Goal: Answer question/provide support

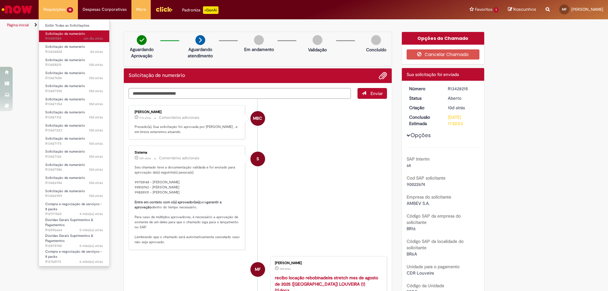
click at [65, 34] on span "Solicitação de numerário" at bounding box center [65, 33] width 40 height 5
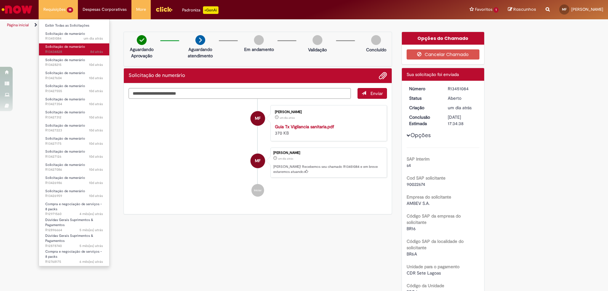
click at [70, 50] on span "8d atrás 8 dias atrás R13434828" at bounding box center [74, 51] width 58 height 5
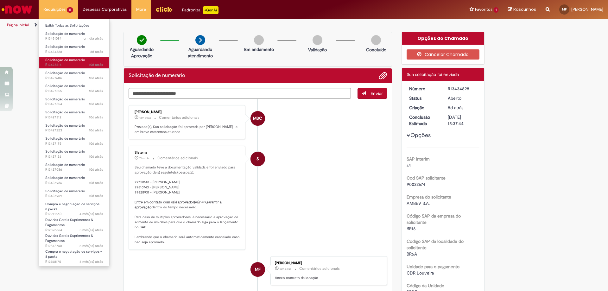
click at [71, 60] on span "Solicitação de numerário" at bounding box center [65, 60] width 40 height 5
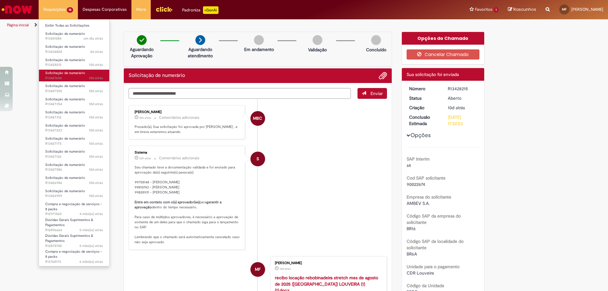
click at [72, 72] on span "Solicitação de numerário" at bounding box center [65, 73] width 40 height 5
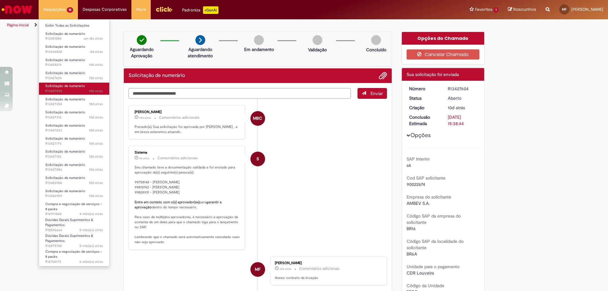
click at [71, 86] on span "Solicitação de numerário" at bounding box center [65, 86] width 40 height 5
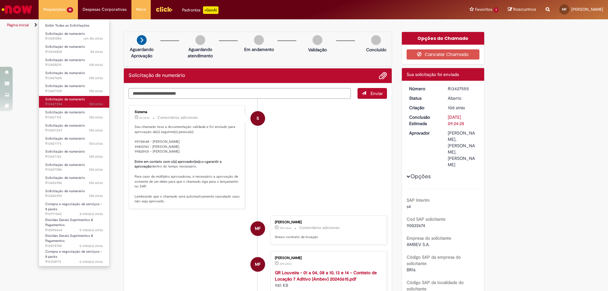
click at [74, 99] on span "Solicitação de numerário" at bounding box center [65, 99] width 40 height 5
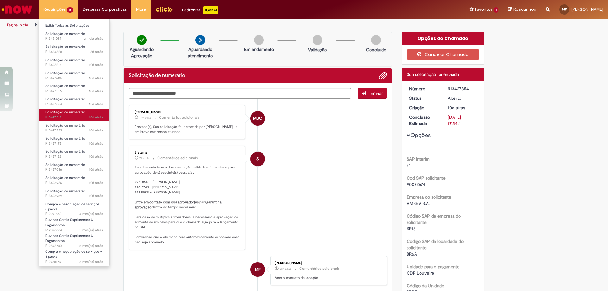
click at [82, 116] on span "10d atrás 10 dias atrás R13427312" at bounding box center [74, 117] width 58 height 5
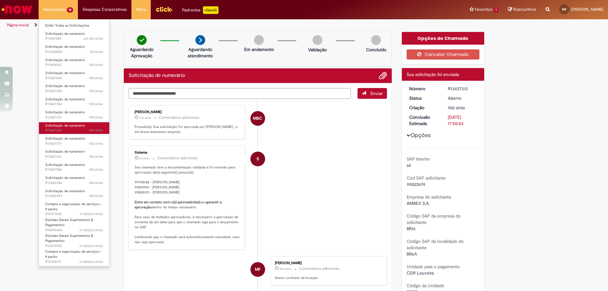
click at [83, 125] on span "Solicitação de numerário" at bounding box center [65, 125] width 40 height 5
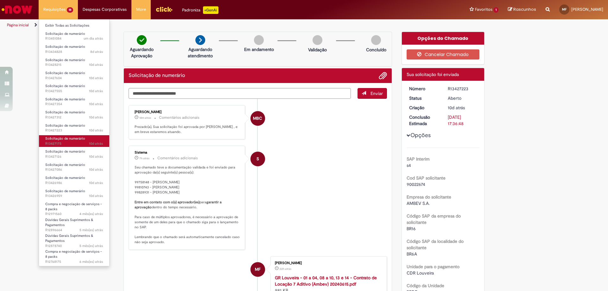
click at [84, 140] on link "Solicitação de numerário 10d atrás 10 dias atrás R13427175" at bounding box center [74, 141] width 70 height 12
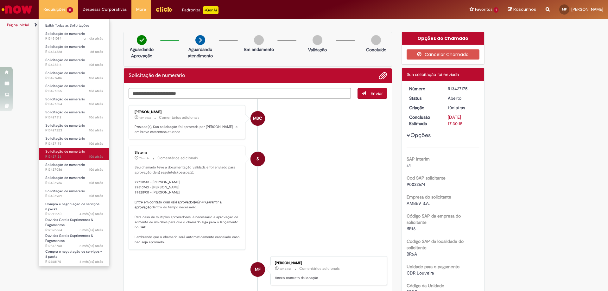
click at [85, 152] on link "Solicitação de numerário 10d atrás 10 dias atrás R13427126" at bounding box center [74, 154] width 70 height 12
click at [84, 165] on link "Solicitação de numerário 10d atrás 10 dias atrás R13427086" at bounding box center [74, 167] width 70 height 12
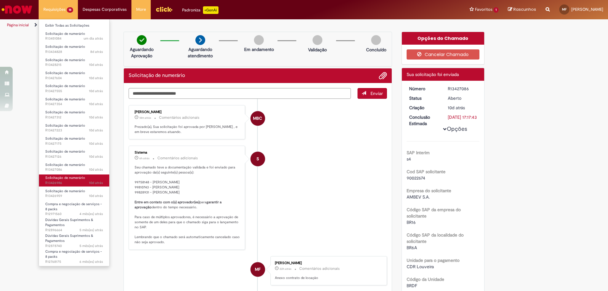
click at [82, 179] on span "Solicitação de numerário" at bounding box center [65, 177] width 40 height 5
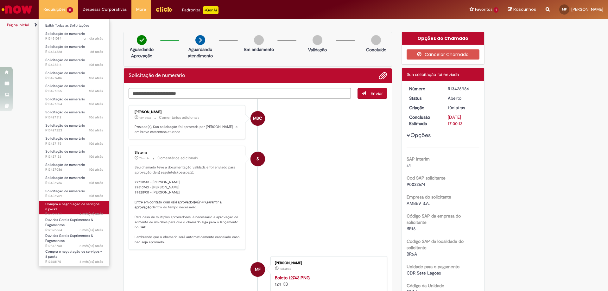
click at [90, 204] on span "Compra e negociação de serviços - 8 packs" at bounding box center [73, 207] width 57 height 10
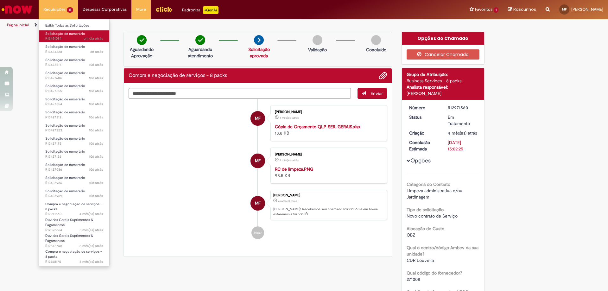
click at [77, 34] on span "Solicitação de numerário" at bounding box center [65, 33] width 40 height 5
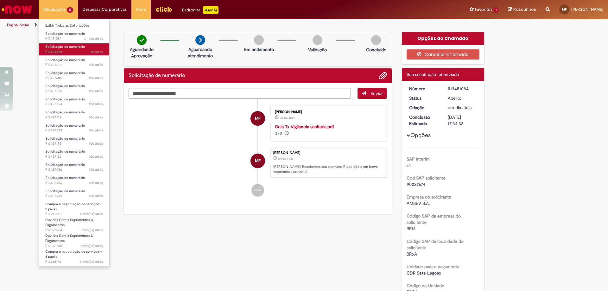
click at [79, 49] on span "Solicitação de numerário" at bounding box center [65, 46] width 40 height 5
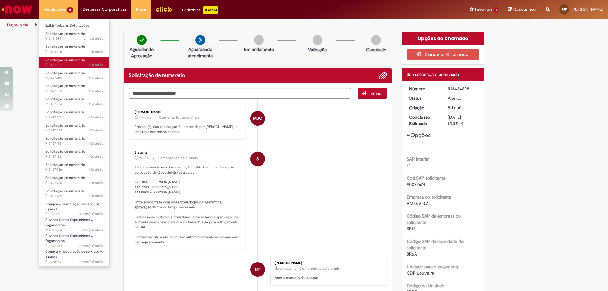
click at [69, 66] on span "10d atrás 10 dias atrás R13428215" at bounding box center [74, 64] width 58 height 5
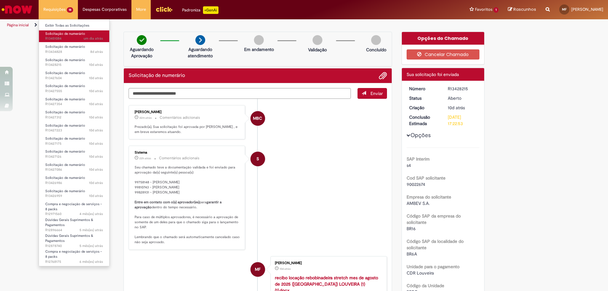
click at [70, 33] on span "Solicitação de numerário" at bounding box center [65, 33] width 40 height 5
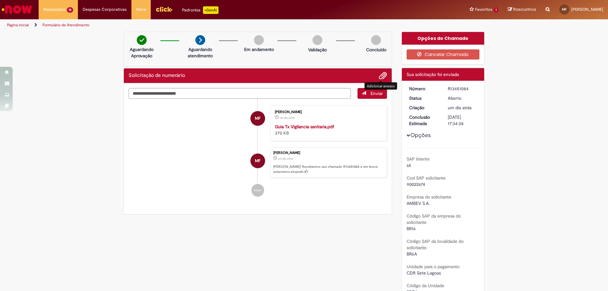
click at [381, 76] on span "Adicionar anexos" at bounding box center [383, 76] width 8 height 8
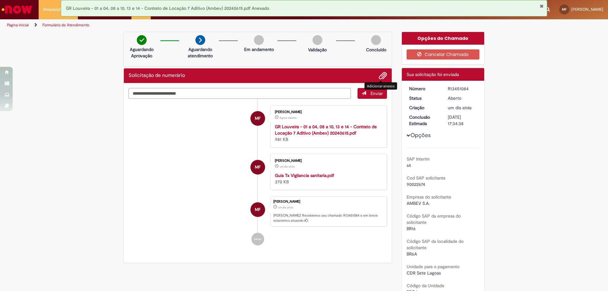
click at [156, 95] on textarea "Digite sua mensagem aqui..." at bounding box center [240, 93] width 222 height 11
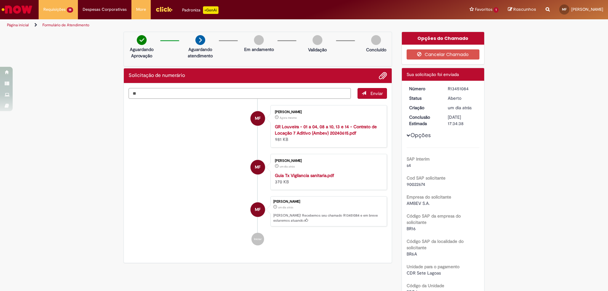
type textarea "*"
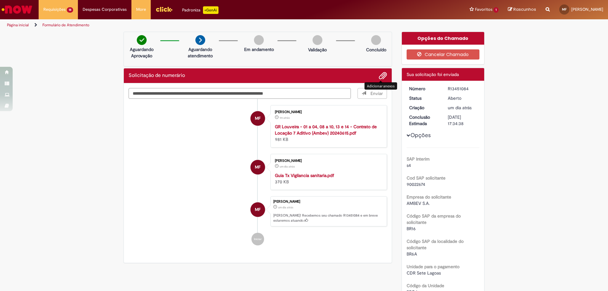
type textarea "**********"
click at [372, 96] on span "Enviar" at bounding box center [372, 93] width 29 height 11
